Goal: Task Accomplishment & Management: Complete application form

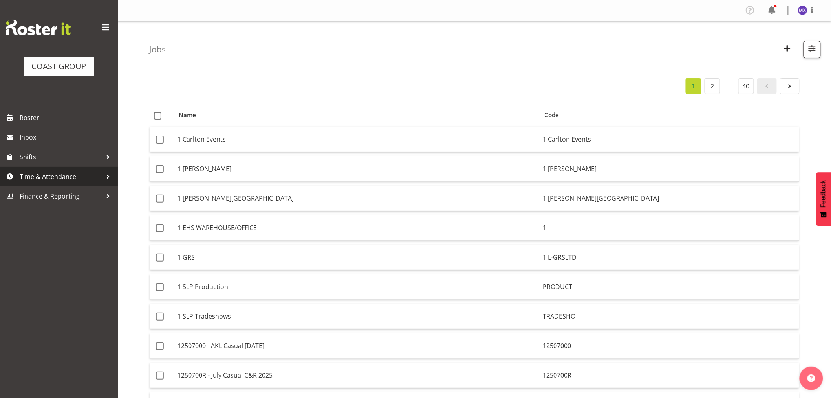
click at [71, 179] on span "Time & Attendance" at bounding box center [61, 177] width 83 height 12
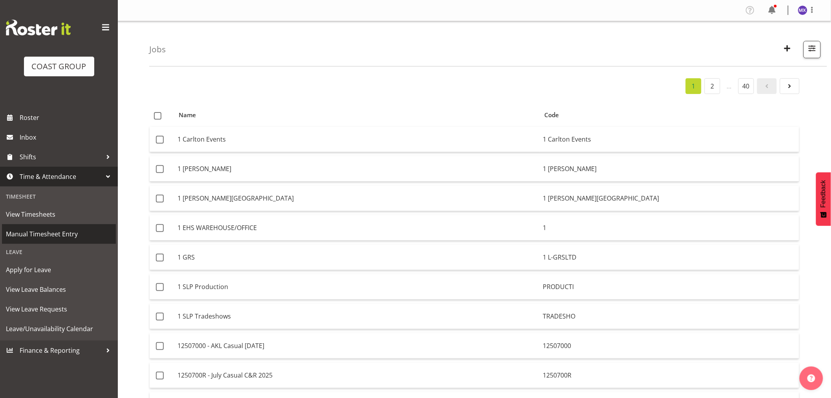
click at [63, 232] on span "Manual Timesheet Entry" at bounding box center [59, 234] width 106 height 12
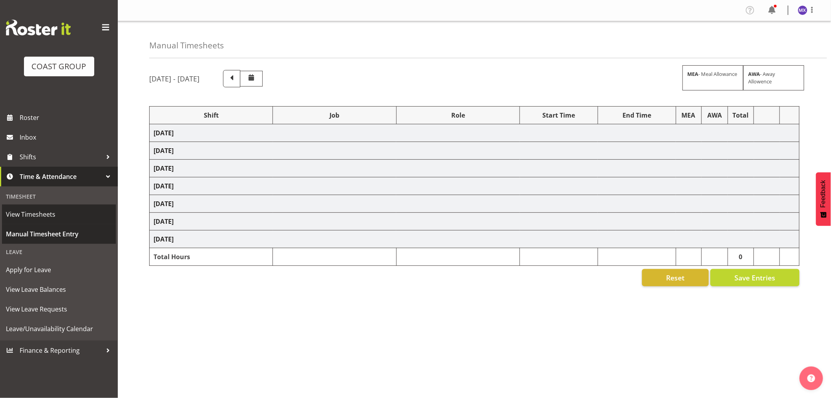
select select "69"
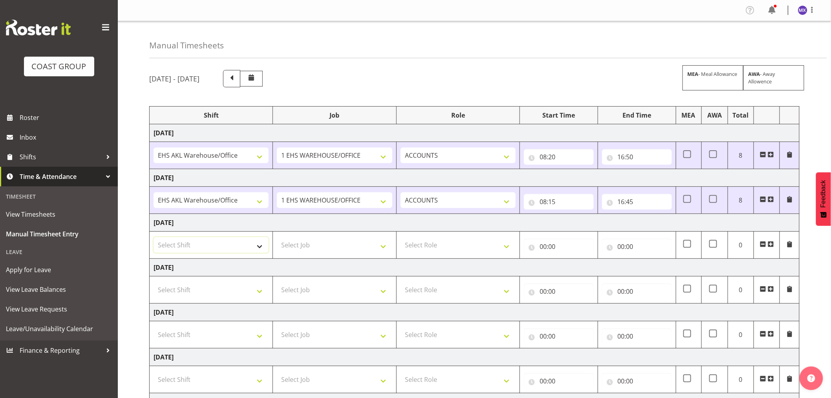
click at [259, 240] on select "Select Shift EHS AKL Warehouse/Office" at bounding box center [211, 245] width 115 height 16
select select "1083"
click at [154, 237] on select "Select Shift EHS AKL Warehouse/Office" at bounding box center [211, 245] width 115 height 16
click at [377, 244] on select "Select Job 1 Carlton Events 1 [PERSON_NAME][GEOGRAPHIC_DATA] 1 [PERSON_NAME][GE…" at bounding box center [334, 245] width 115 height 16
select select "69"
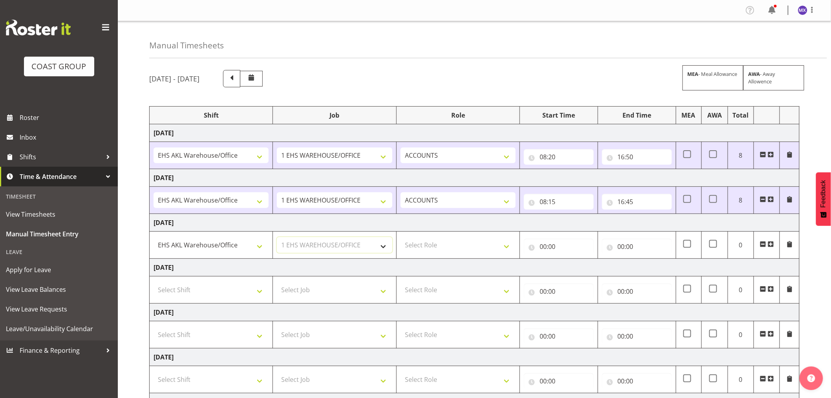
click at [277, 237] on select "Select Job 1 Carlton Events 1 [PERSON_NAME][GEOGRAPHIC_DATA] 1 [PERSON_NAME][GE…" at bounding box center [334, 245] width 115 height 16
click at [508, 245] on select "Select Role ACCOUNTS" at bounding box center [458, 245] width 115 height 16
select select "204"
click at [401, 237] on select "Select Role ACCOUNTS" at bounding box center [458, 245] width 115 height 16
click at [565, 246] on input "00:00" at bounding box center [559, 246] width 70 height 16
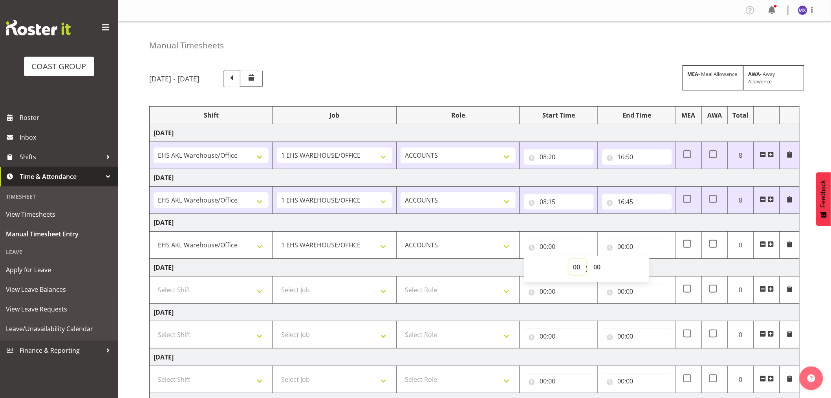
click at [575, 269] on select "00 01 02 03 04 05 06 07 08 09 10 11 12 13 14 15 16 17 18 19 20 21 22 23" at bounding box center [578, 267] width 18 height 16
select select "8"
type input "08:00"
click at [654, 247] on input "00:00" at bounding box center [637, 246] width 70 height 16
click at [653, 266] on select "00 01 02 03 04 05 06 07 08 09 10 11 12 13 14 15 16 17 18 19 20 21 22 23" at bounding box center [656, 267] width 18 height 16
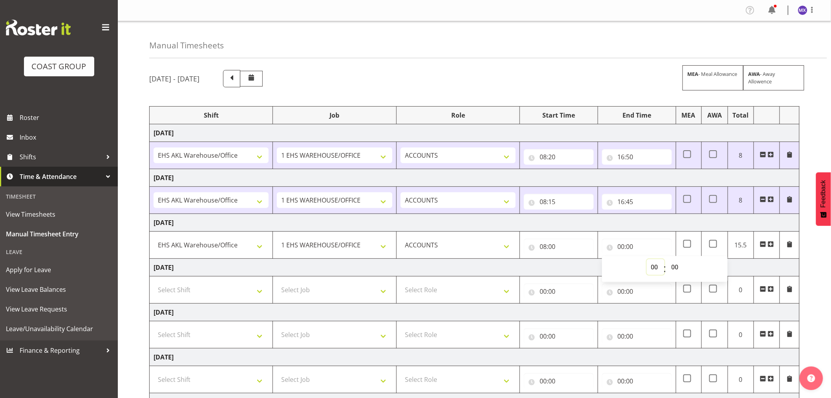
select select "16"
click at [647, 259] on select "00 01 02 03 04 05 06 07 08 09 10 11 12 13 14 15 16 17 18 19 20 21 22 23" at bounding box center [656, 267] width 18 height 16
type input "16:00"
click at [676, 268] on select "00 01 02 03 04 05 06 07 08 09 10 11 12 13 14 15 16 17 18 19 20 21 22 23 24 25 2…" at bounding box center [676, 267] width 18 height 16
select select "30"
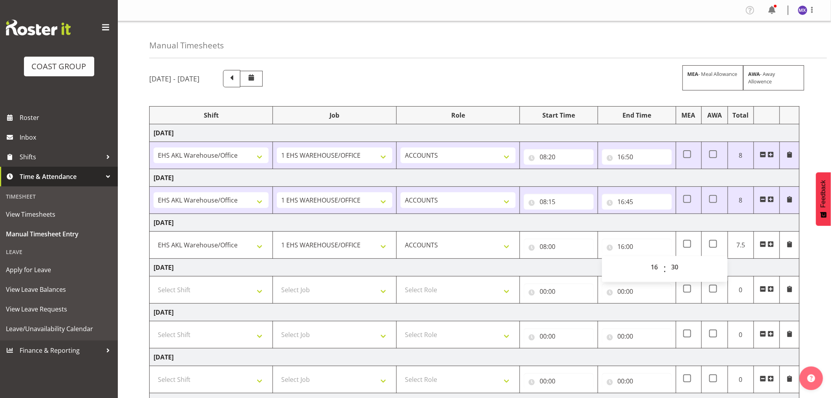
type input "16:30"
click at [807, 281] on div "[DATE] - [DATE] MEA - Meal Allowance AWA - Away Allowence Shift Job Role Start …" at bounding box center [490, 273] width 682 height 418
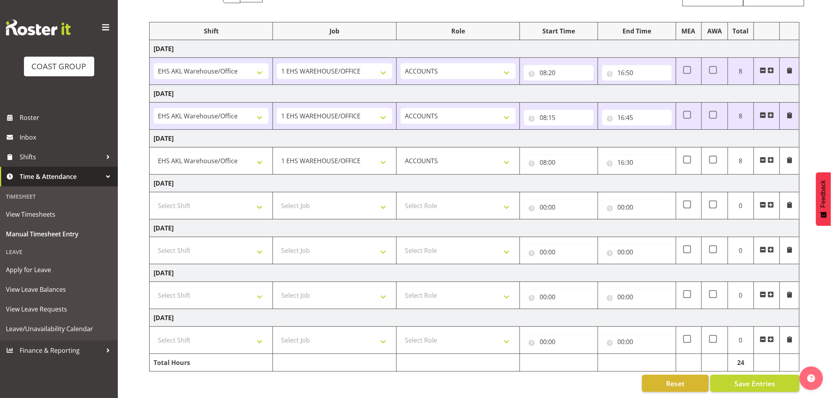
scroll to position [92, 0]
click at [758, 378] on span "Save Entries" at bounding box center [755, 383] width 41 height 10
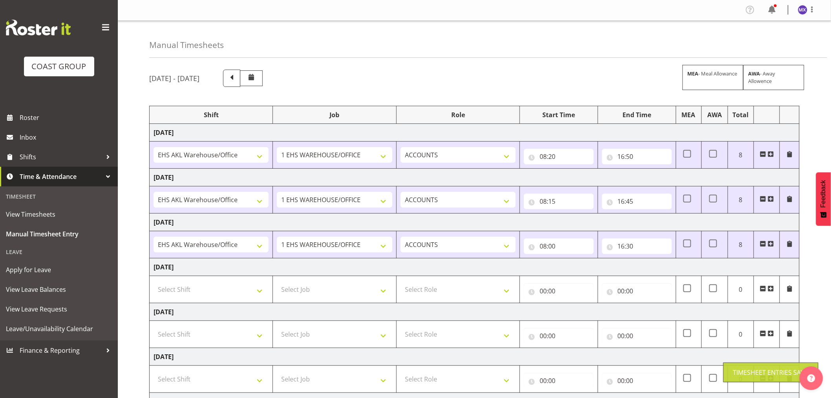
scroll to position [0, 0]
